Goal: Find specific page/section: Find specific page/section

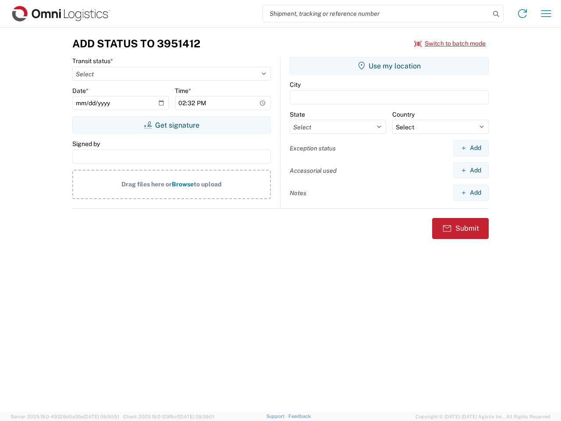
click at [377, 14] on input "search" at bounding box center [376, 13] width 227 height 17
click at [497, 14] on icon at bounding box center [496, 14] width 12 height 12
click at [523, 14] on icon at bounding box center [523, 14] width 14 height 14
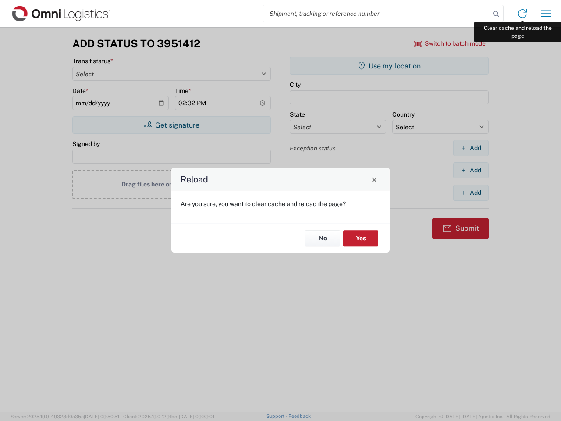
click at [547, 14] on div "Reload Are you sure, you want to clear cache and reload the page? No Yes" at bounding box center [280, 210] width 561 height 421
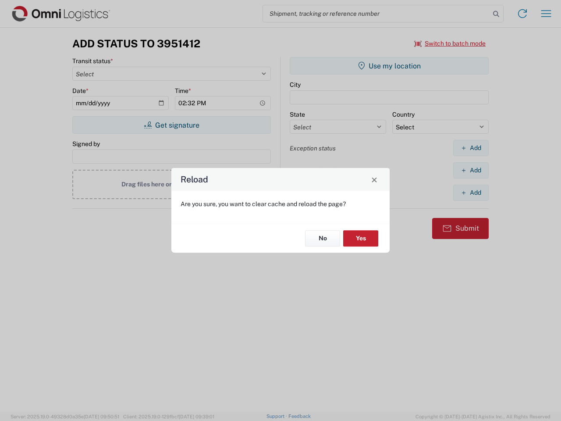
click at [451, 43] on div "Reload Are you sure, you want to clear cache and reload the page? No Yes" at bounding box center [280, 210] width 561 height 421
click at [172, 125] on div "Reload Are you sure, you want to clear cache and reload the page? No Yes" at bounding box center [280, 210] width 561 height 421
click at [390, 66] on div "Reload Are you sure, you want to clear cache and reload the page? No Yes" at bounding box center [280, 210] width 561 height 421
click at [471, 148] on div "Reload Are you sure, you want to clear cache and reload the page? No Yes" at bounding box center [280, 210] width 561 height 421
click at [471, 170] on div "Reload Are you sure, you want to clear cache and reload the page? No Yes" at bounding box center [280, 210] width 561 height 421
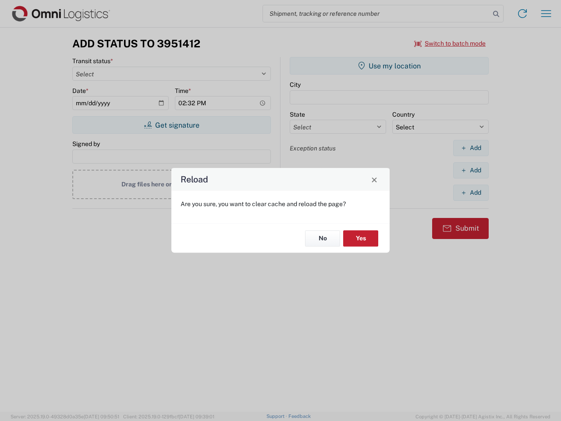
click at [471, 193] on div "Reload Are you sure, you want to clear cache and reload the page? No Yes" at bounding box center [280, 210] width 561 height 421
